Goal: Information Seeking & Learning: Learn about a topic

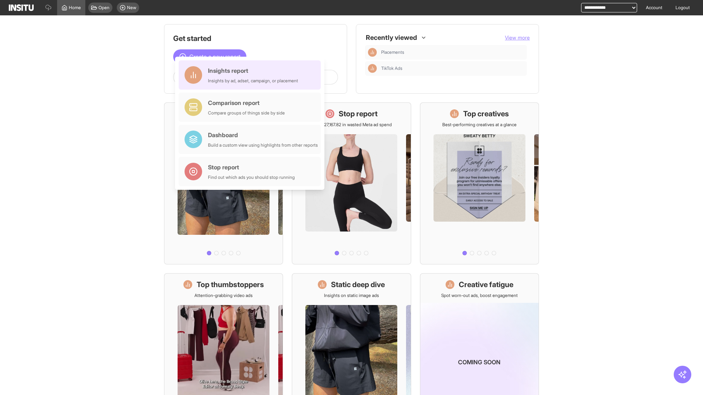
click at [252, 75] on div "Insights report Insights by ad, adset, campaign, or placement" at bounding box center [253, 75] width 90 height 18
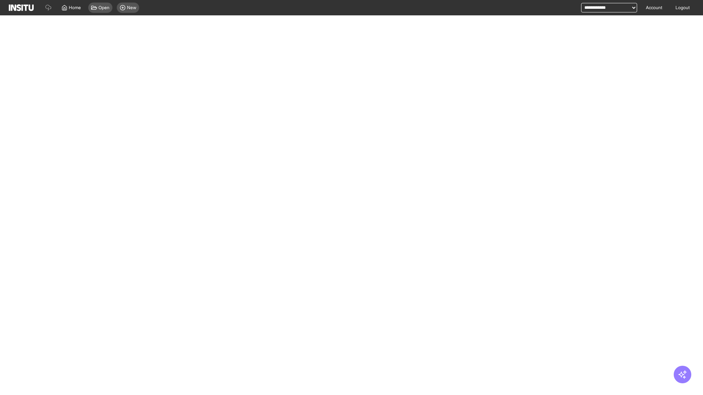
select select "**"
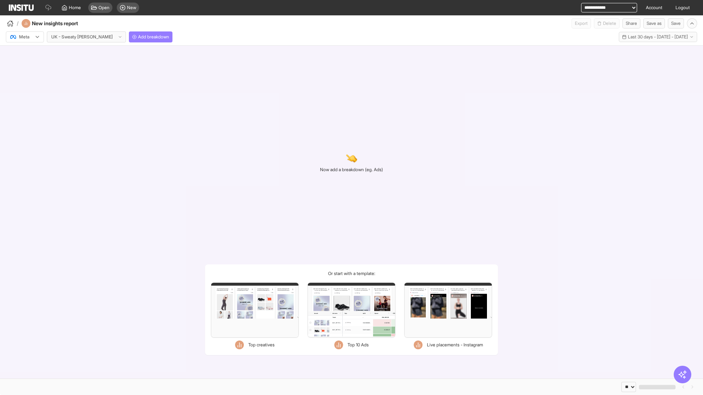
click at [25, 37] on div at bounding box center [20, 36] width 21 height 7
click at [25, 53] on span "Meta" at bounding box center [24, 52] width 10 height 7
click at [138, 37] on span "Add breakdown" at bounding box center [153, 37] width 31 height 6
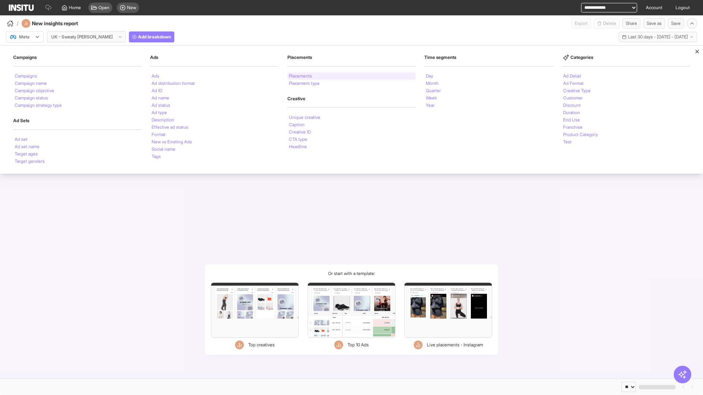
click at [301, 76] on li "Placements" at bounding box center [300, 76] width 23 height 4
